Goal: Find contact information: Find contact information

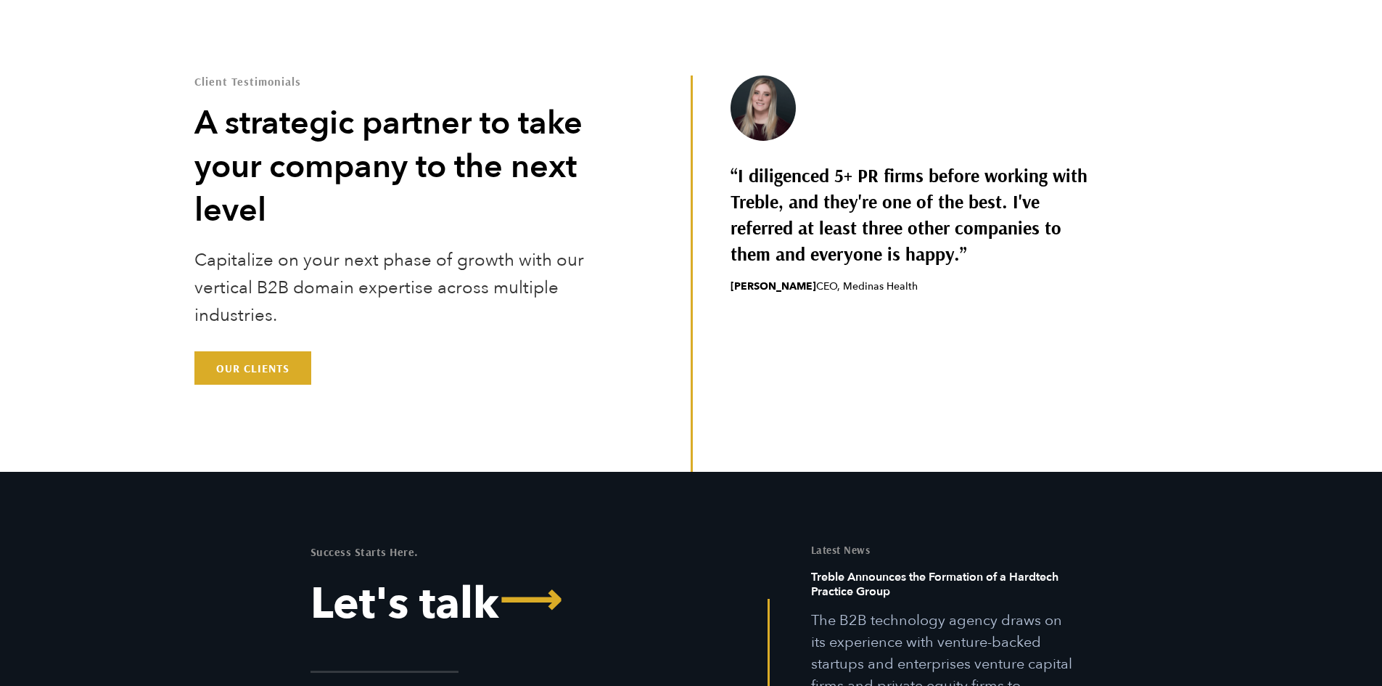
scroll to position [4588, 0]
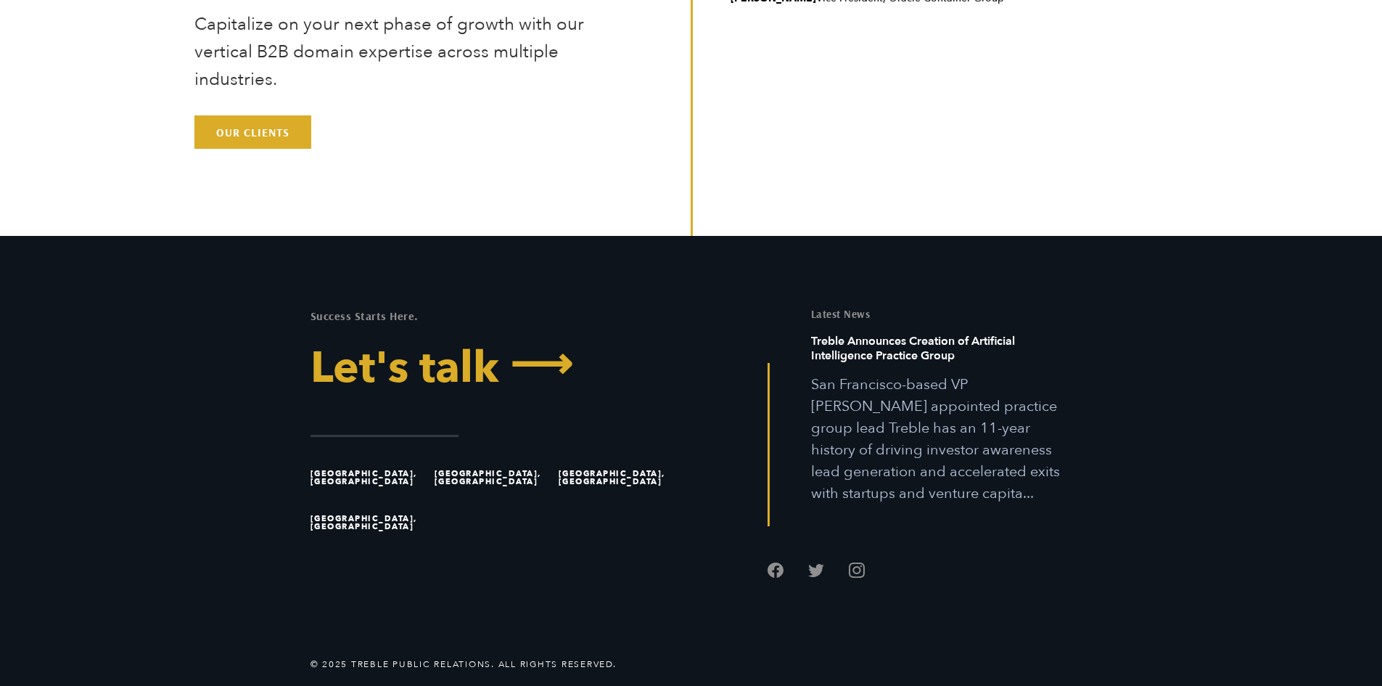
click at [551, 366] on span "⟶" at bounding box center [535, 364] width 73 height 44
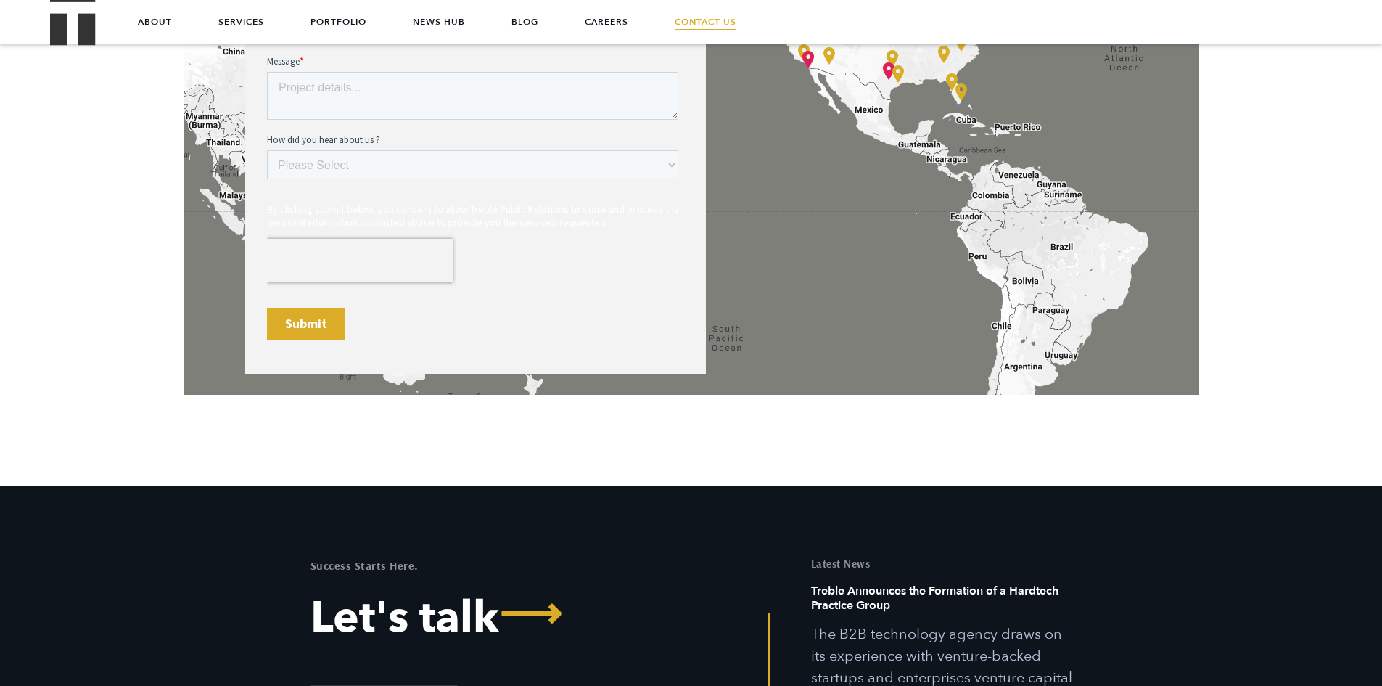
scroll to position [870, 0]
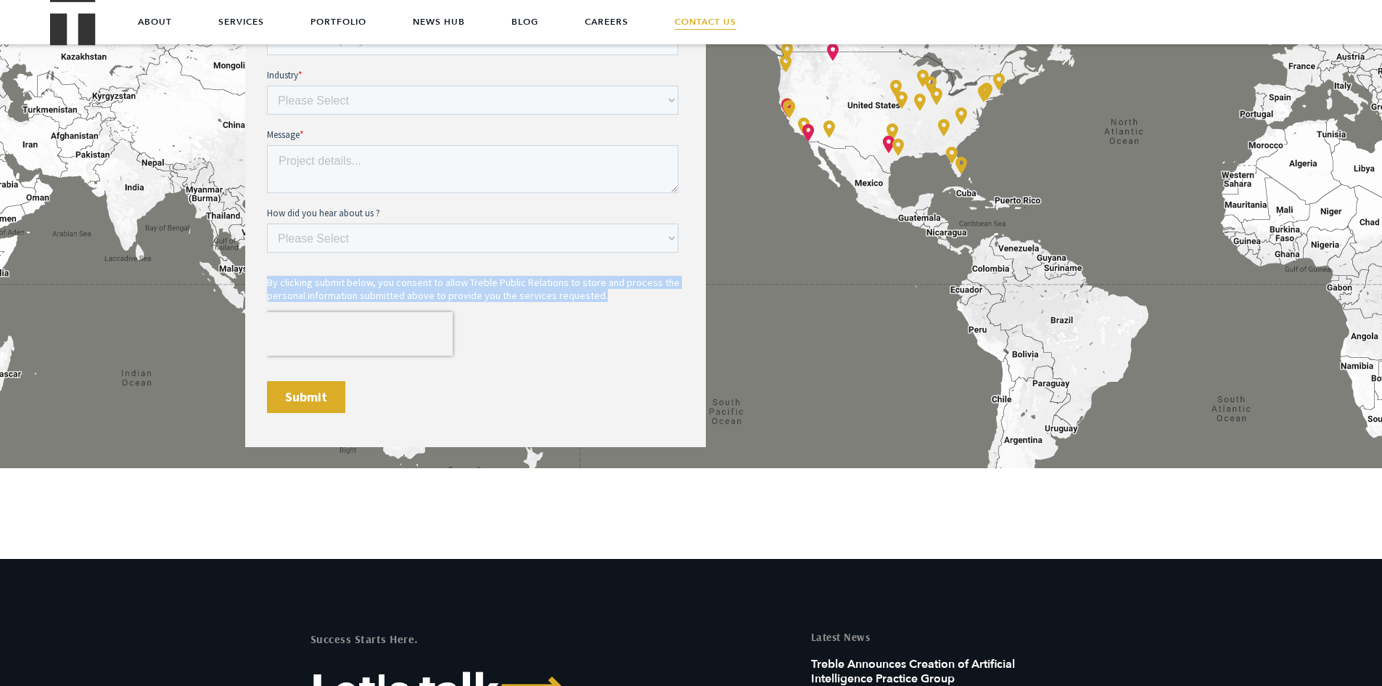
drag, startPoint x: 596, startPoint y: 308, endPoint x: 262, endPoint y: 267, distance: 336.9
click at [266, 267] on html "First name * Last name * Phone number Business Email Only * Company name * Indu…" at bounding box center [474, 164] width 417 height 548
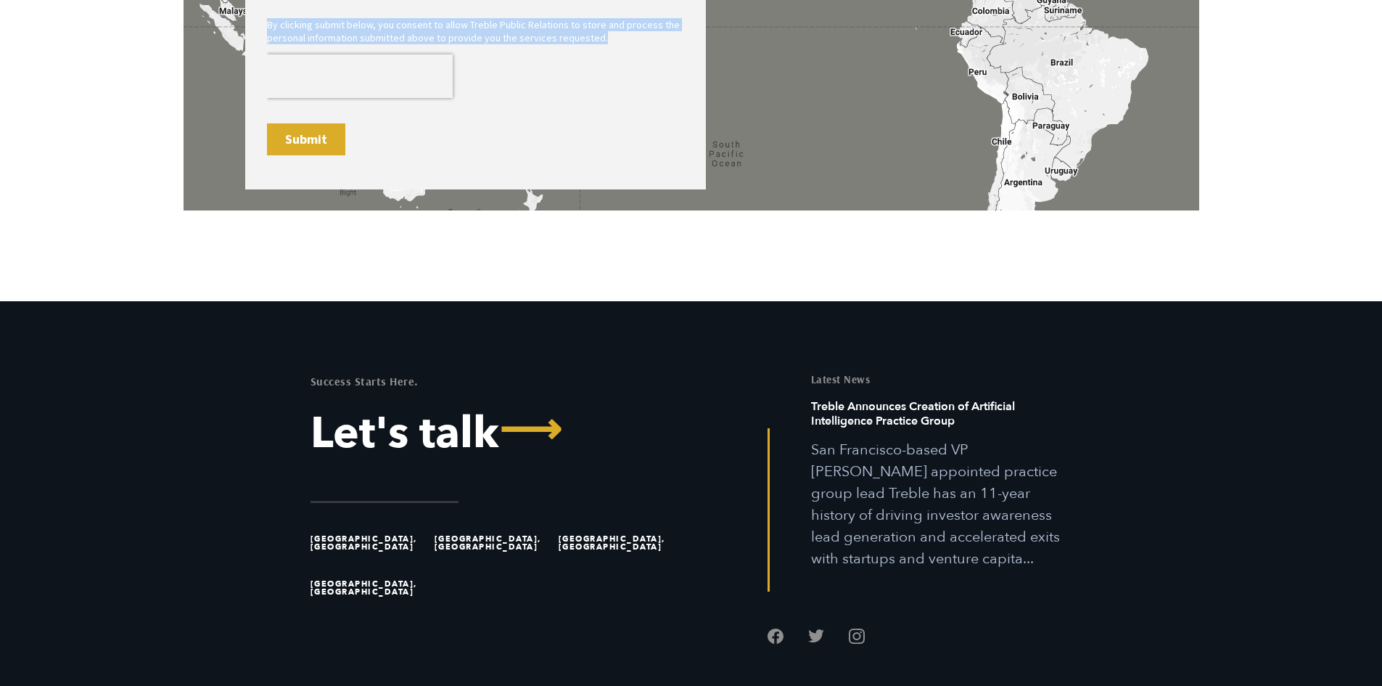
scroll to position [1193, 0]
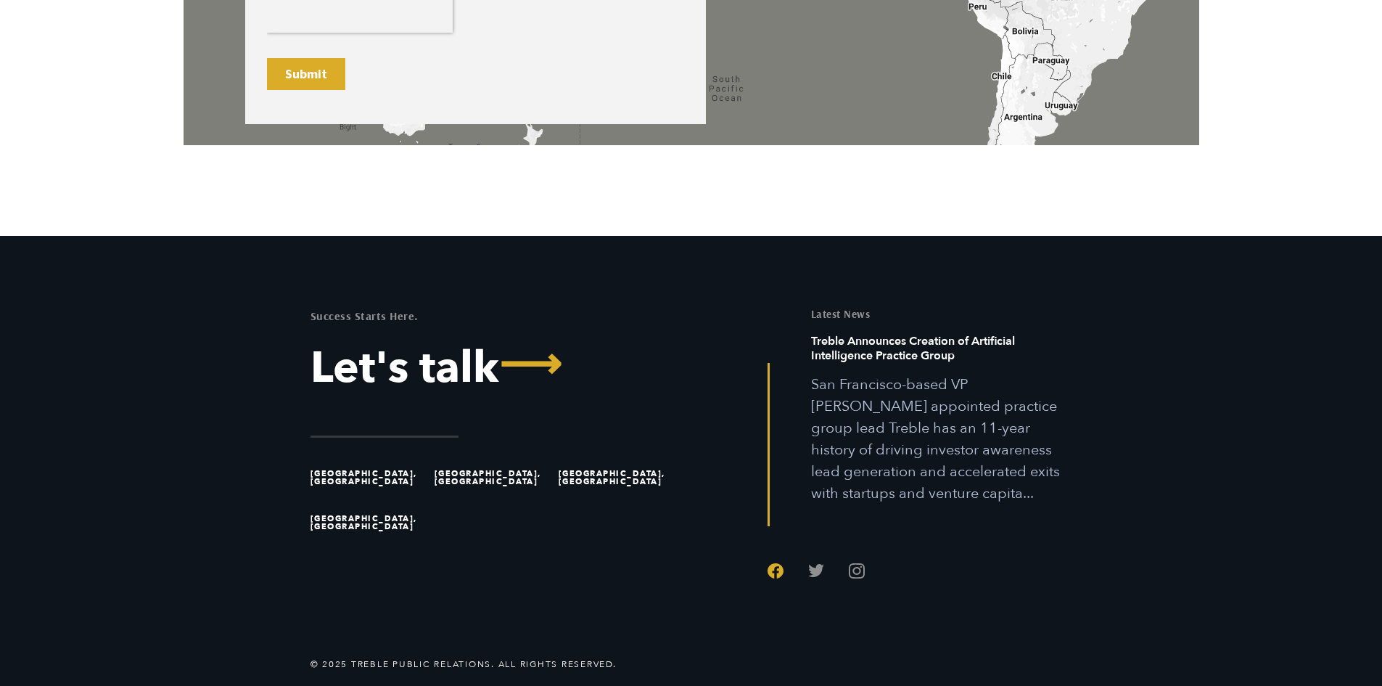
click at [778, 562] on link "Follow us on Facebook" at bounding box center [775, 570] width 16 height 16
